Goal: Task Accomplishment & Management: Manage account settings

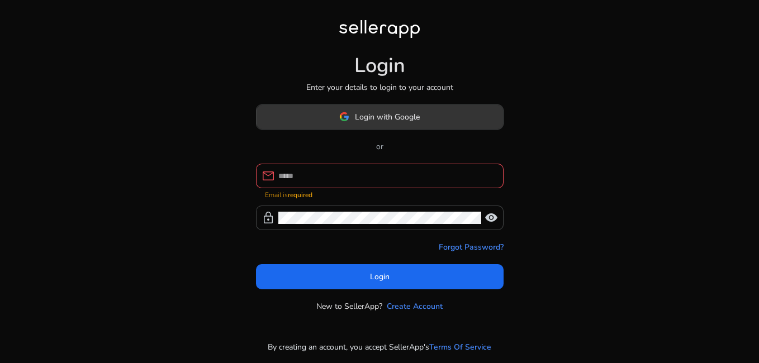
click at [428, 125] on span at bounding box center [380, 116] width 246 height 27
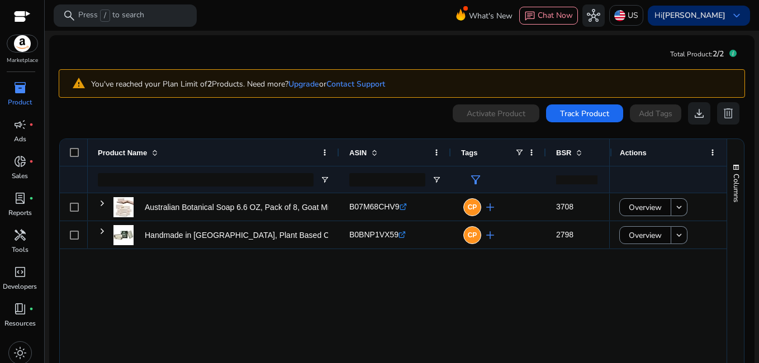
click at [730, 14] on span "keyboard_arrow_down" at bounding box center [736, 15] width 13 height 13
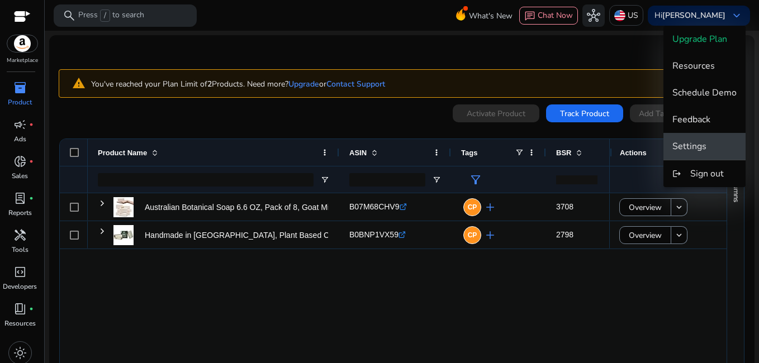
click at [703, 146] on span "Settings" at bounding box center [689, 146] width 34 height 12
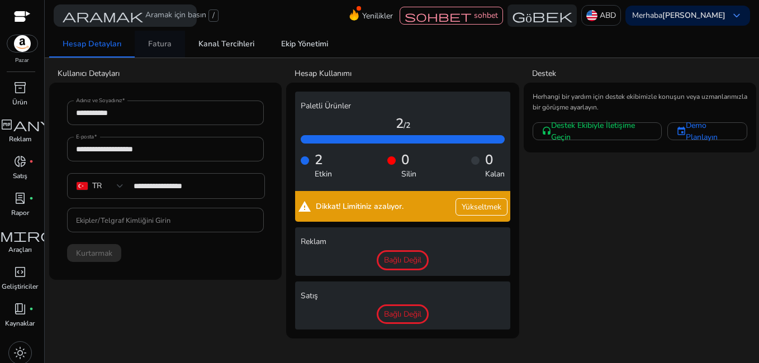
click at [173, 40] on link "Fatura" at bounding box center [160, 44] width 50 height 27
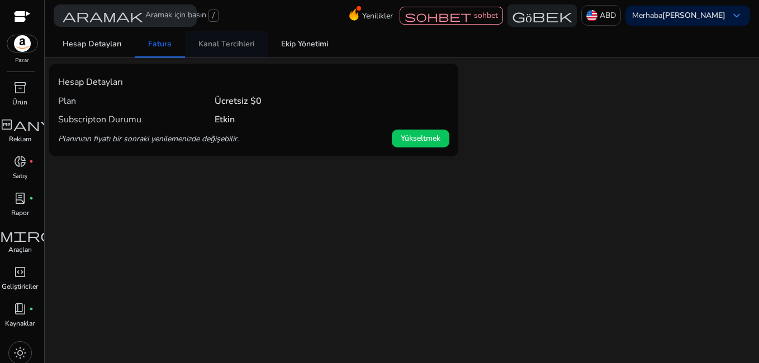
click at [234, 37] on span "Kanal Tercihleri" at bounding box center [226, 44] width 56 height 27
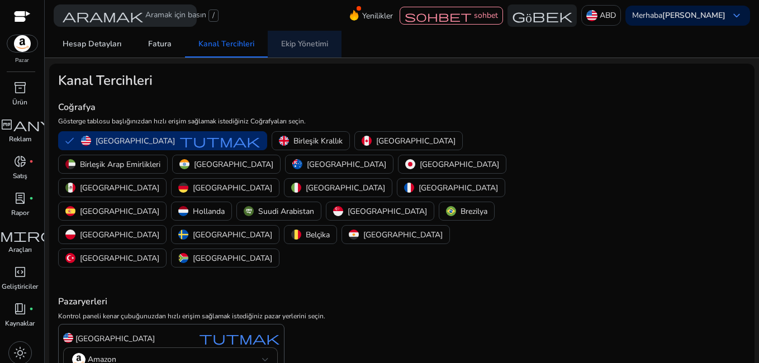
click at [310, 42] on span "Ekip Yönetimi" at bounding box center [304, 44] width 47 height 8
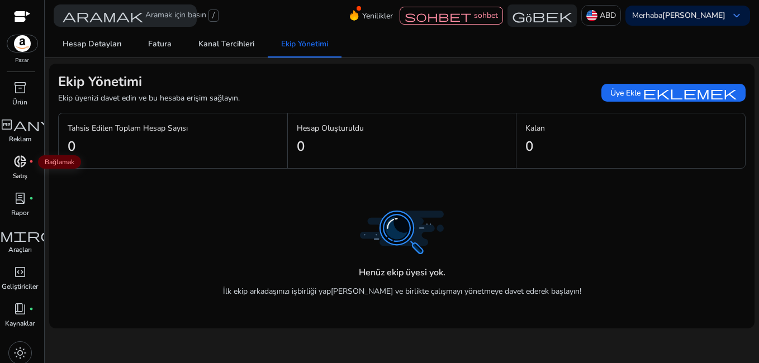
click at [18, 159] on span "donut_small" at bounding box center [19, 161] width 13 height 13
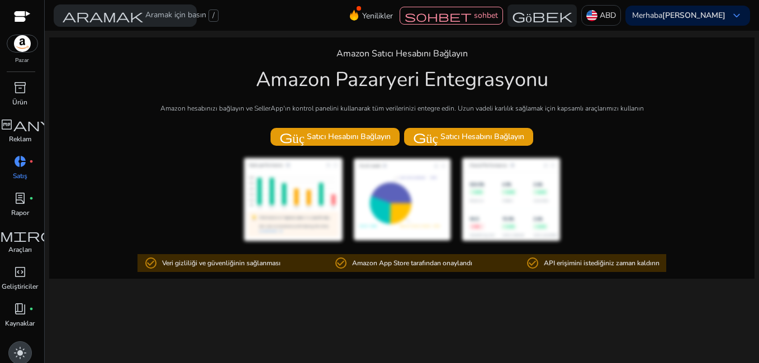
click at [20, 353] on span "light_mode" at bounding box center [19, 353] width 13 height 13
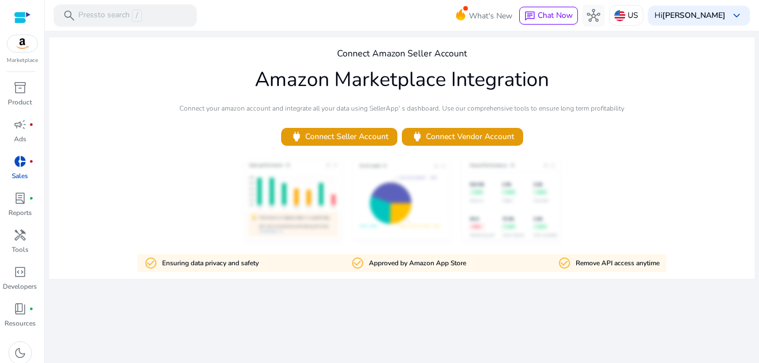
click at [24, 16] on div at bounding box center [22, 17] width 17 height 13
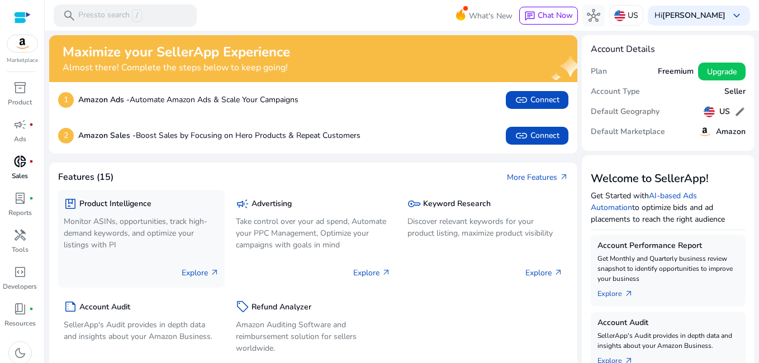
click at [130, 200] on h5 "Product Intelligence" at bounding box center [115, 205] width 72 height 10
